Goal: Information Seeking & Learning: Learn about a topic

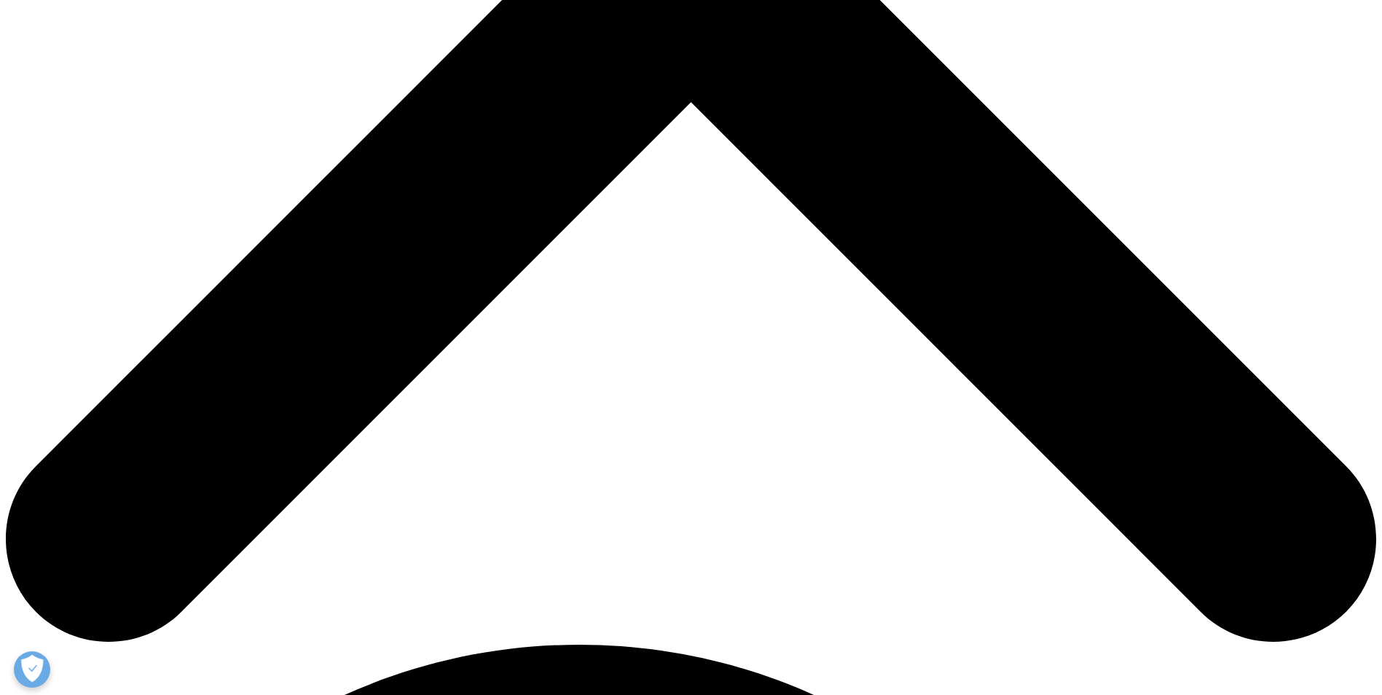
scroll to position [802, 0]
